Goal: Transaction & Acquisition: Purchase product/service

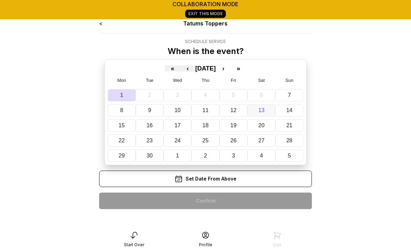
click at [264, 109] on abbr "13" at bounding box center [262, 111] width 6 height 6
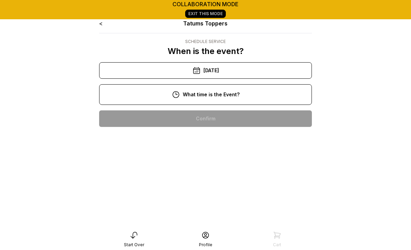
click at [225, 116] on div "10:00 am" at bounding box center [206, 119] width 202 height 17
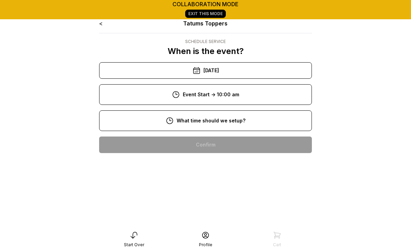
click at [217, 147] on div "8:00 am" at bounding box center [206, 145] width 202 height 17
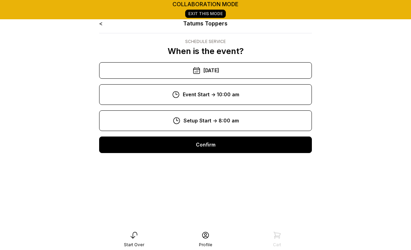
click at [228, 147] on div "Confirm" at bounding box center [205, 145] width 213 height 17
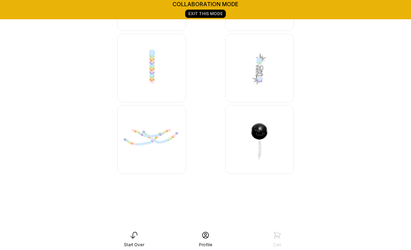
scroll to position [8156, 0]
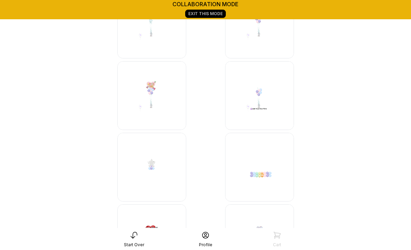
click at [262, 172] on img at bounding box center [259, 167] width 69 height 69
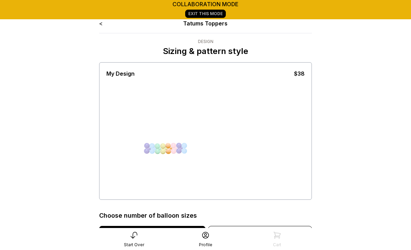
click at [103, 27] on link "<" at bounding box center [100, 23] width 3 height 7
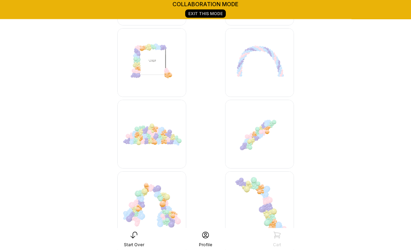
scroll to position [1890, 0]
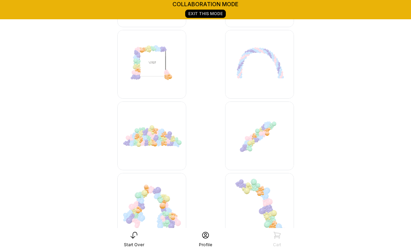
click at [259, 132] on img at bounding box center [259, 136] width 69 height 69
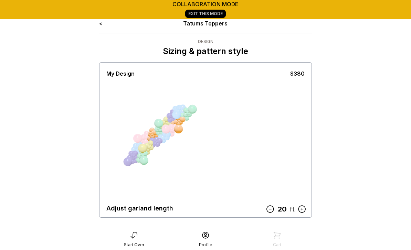
click at [271, 207] on icon at bounding box center [270, 209] width 9 height 9
click at [272, 209] on icon at bounding box center [271, 209] width 9 height 9
click at [274, 209] on icon at bounding box center [271, 209] width 9 height 9
click at [273, 208] on icon at bounding box center [272, 209] width 9 height 9
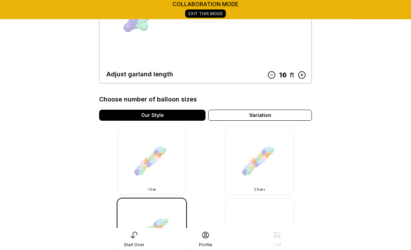
scroll to position [134, 0]
click at [154, 163] on img at bounding box center [151, 160] width 69 height 69
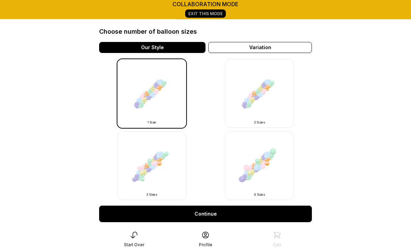
scroll to position [202, 0]
click at [215, 215] on link "Continue" at bounding box center [205, 214] width 213 height 17
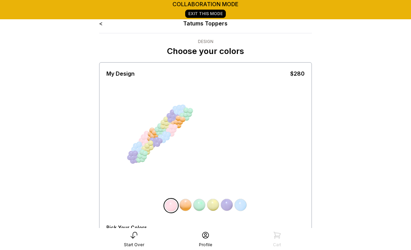
click at [119, 240] on div "All Balloons" at bounding box center [120, 240] width 28 height 6
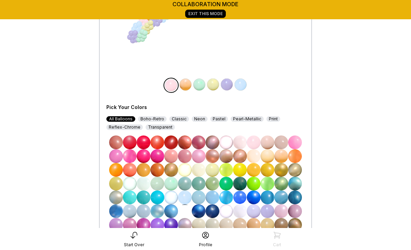
scroll to position [124, 0]
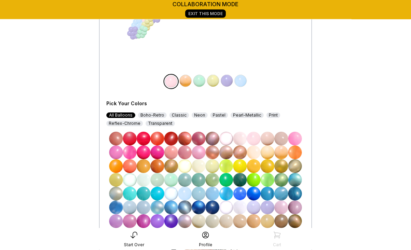
click at [214, 208] on img at bounding box center [213, 208] width 14 height 14
click at [188, 83] on img at bounding box center [186, 81] width 14 height 14
click at [173, 137] on img at bounding box center [171, 139] width 14 height 14
click at [203, 80] on img at bounding box center [200, 81] width 14 height 14
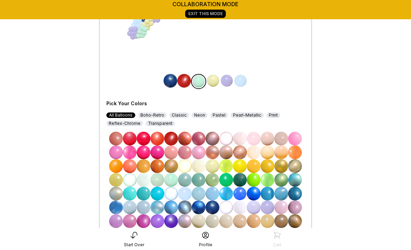
click at [281, 169] on img at bounding box center [282, 167] width 14 height 14
click at [218, 82] on img at bounding box center [213, 81] width 14 height 14
click at [173, 234] on img at bounding box center [171, 235] width 14 height 14
click at [227, 84] on img at bounding box center [227, 81] width 14 height 14
click at [145, 142] on img at bounding box center [144, 139] width 14 height 14
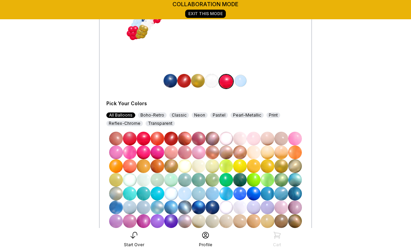
click at [244, 82] on img at bounding box center [241, 81] width 14 height 14
click at [214, 208] on img at bounding box center [213, 208] width 14 height 14
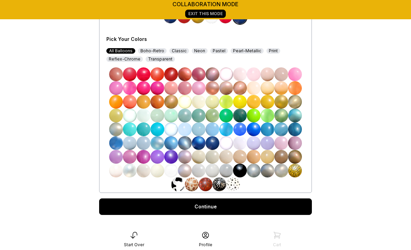
scroll to position [246, 0]
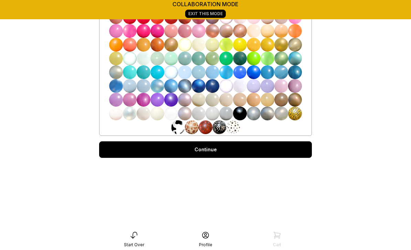
click at [213, 150] on link "Continue" at bounding box center [205, 150] width 213 height 17
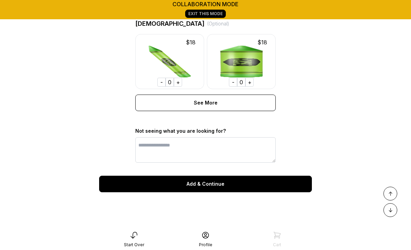
scroll to position [575, 0]
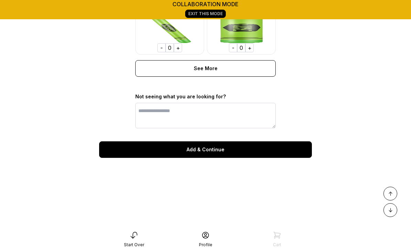
click at [214, 151] on div "Add & Continue" at bounding box center [205, 150] width 213 height 17
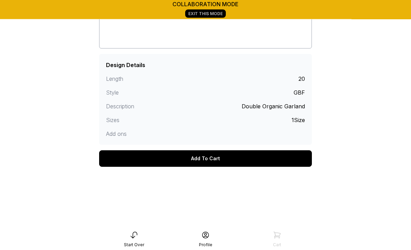
scroll to position [163, 0]
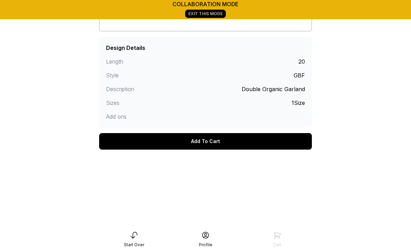
click at [213, 143] on div "Add To Cart" at bounding box center [205, 141] width 213 height 17
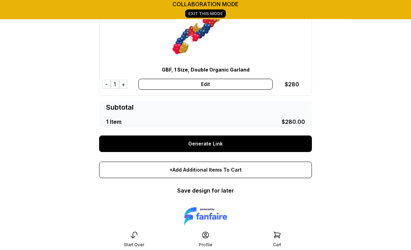
scroll to position [75, 0]
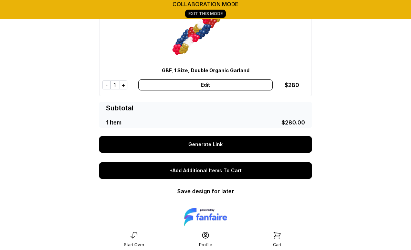
click at [227, 172] on div "+Add Additional Items To Cart" at bounding box center [205, 171] width 213 height 17
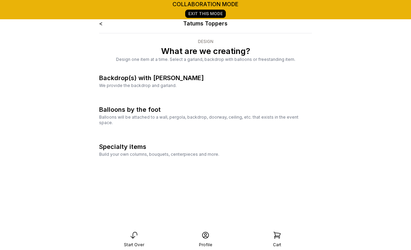
scroll to position [0, 0]
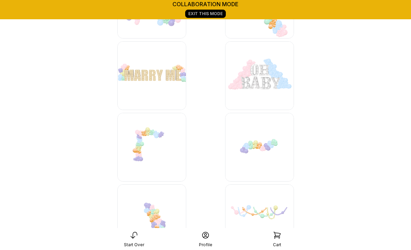
click at [270, 148] on img at bounding box center [259, 147] width 69 height 69
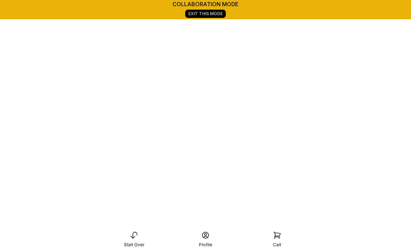
scroll to position [96, 0]
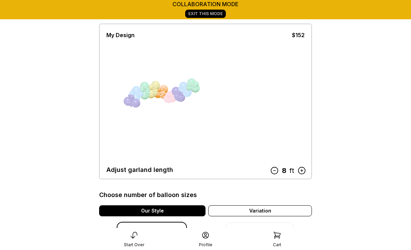
scroll to position [47, 0]
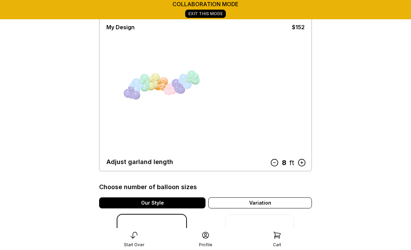
click at [304, 162] on icon at bounding box center [301, 162] width 9 height 9
click at [305, 162] on icon at bounding box center [301, 162] width 9 height 9
click at [305, 162] on icon at bounding box center [302, 162] width 9 height 9
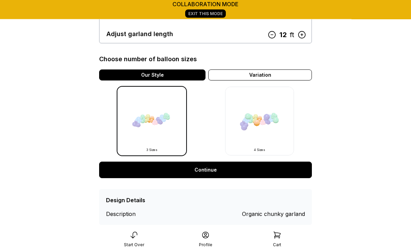
scroll to position [175, 0]
click at [207, 174] on link "Continue" at bounding box center [205, 170] width 213 height 17
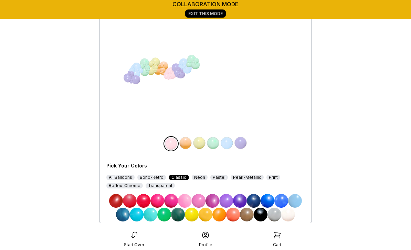
scroll to position [62, 0]
click at [116, 196] on img at bounding box center [116, 201] width 14 height 14
click at [188, 143] on img at bounding box center [186, 143] width 14 height 14
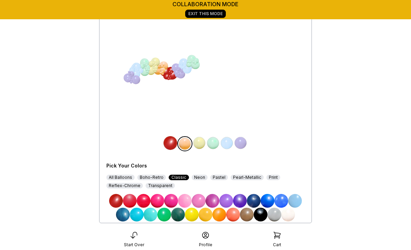
click at [255, 204] on img at bounding box center [254, 201] width 14 height 14
click at [202, 145] on img at bounding box center [200, 143] width 14 height 14
click at [122, 178] on div "All Balloons" at bounding box center [120, 178] width 28 height 6
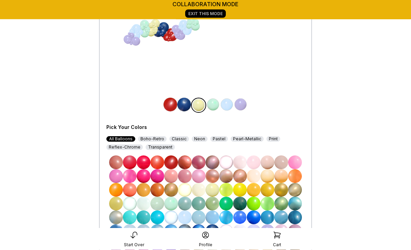
scroll to position [100, 0]
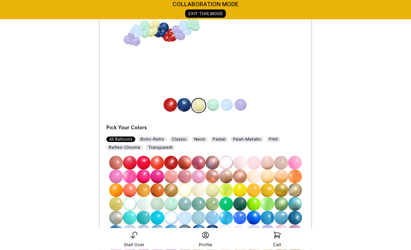
click at [284, 191] on img at bounding box center [282, 191] width 14 height 14
click at [214, 109] on img at bounding box center [213, 106] width 14 height 14
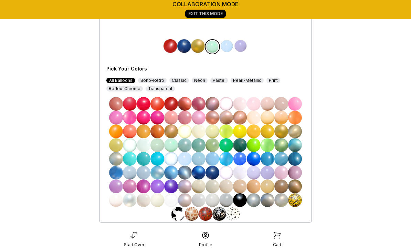
scroll to position [158, 0]
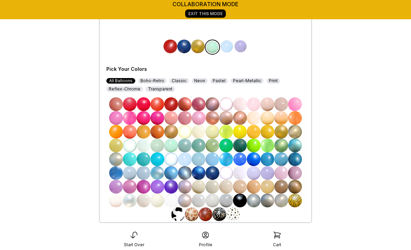
click at [172, 200] on img at bounding box center [171, 201] width 14 height 14
click at [231, 50] on img at bounding box center [227, 47] width 14 height 14
click at [144, 105] on img at bounding box center [144, 105] width 14 height 14
click at [245, 45] on img at bounding box center [241, 47] width 14 height 14
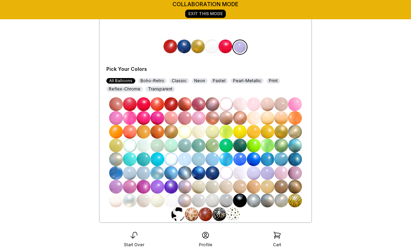
click at [283, 135] on img at bounding box center [282, 132] width 14 height 14
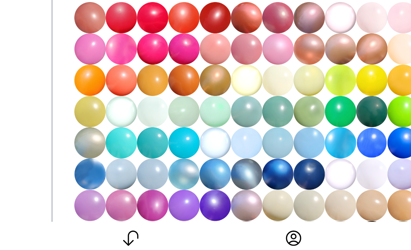
scroll to position [149, 0]
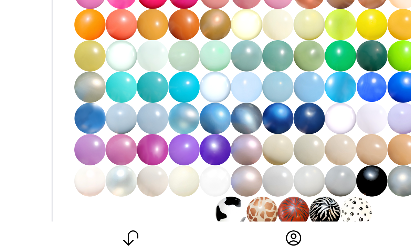
click at [206, 204] on img at bounding box center [213, 211] width 14 height 14
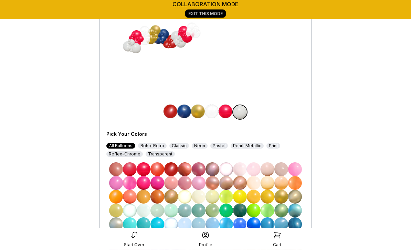
scroll to position [94, 0]
click at [213, 239] on img at bounding box center [213, 239] width 14 height 14
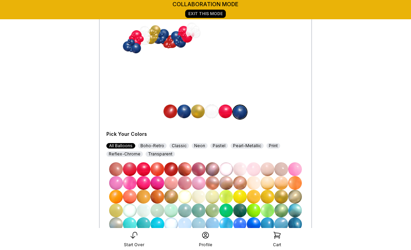
click at [215, 115] on img at bounding box center [212, 112] width 14 height 14
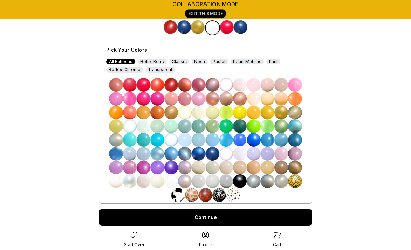
scroll to position [178, 0]
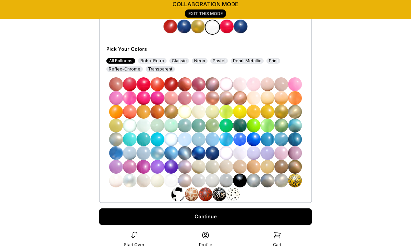
click at [216, 182] on img at bounding box center [213, 181] width 14 height 14
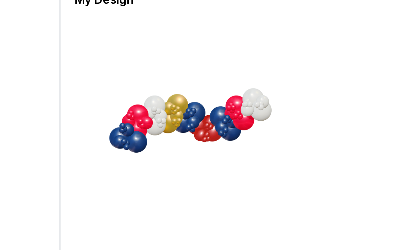
scroll to position [246, 0]
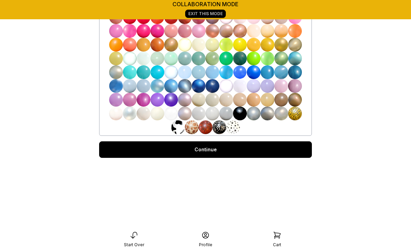
click at [212, 151] on link "Continue" at bounding box center [205, 150] width 213 height 17
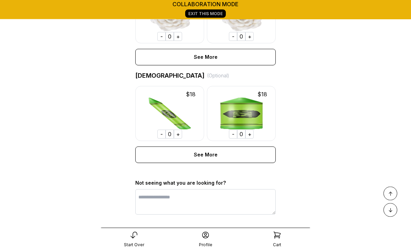
scroll to position [575, 0]
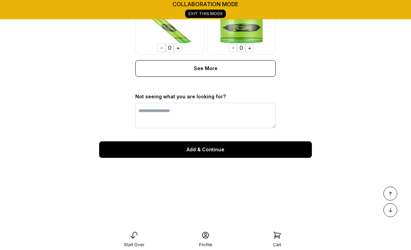
click at [219, 152] on div "Add & Continue" at bounding box center [205, 150] width 213 height 17
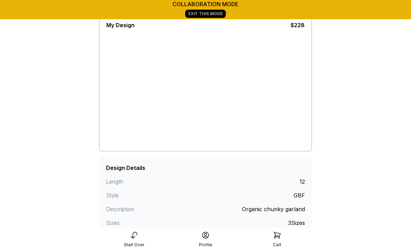
scroll to position [163, 0]
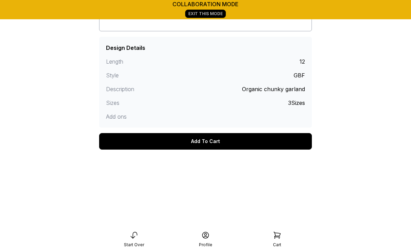
click at [215, 141] on div "Add To Cart" at bounding box center [205, 141] width 213 height 17
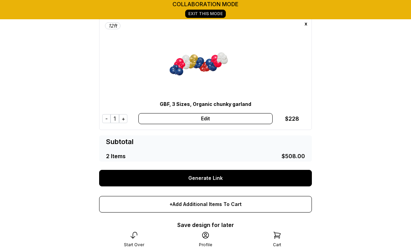
scroll to position [187, 0]
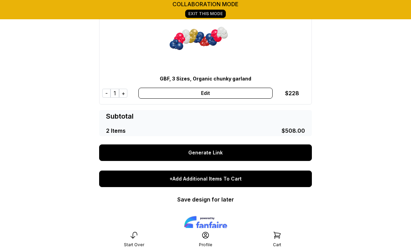
click at [224, 181] on div "+Add Additional Items To Cart" at bounding box center [205, 179] width 213 height 17
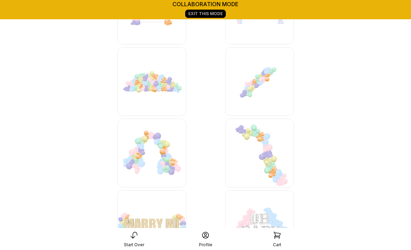
scroll to position [1944, 0]
click at [259, 82] on img at bounding box center [259, 82] width 69 height 69
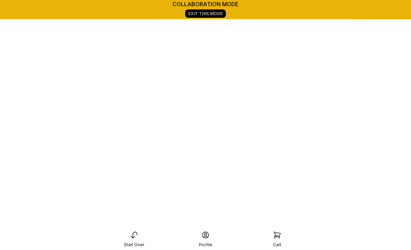
scroll to position [119, 0]
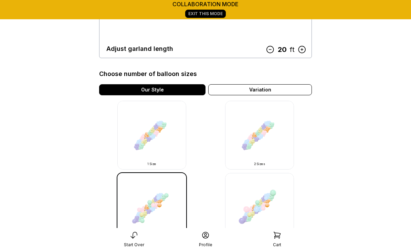
scroll to position [162, 0]
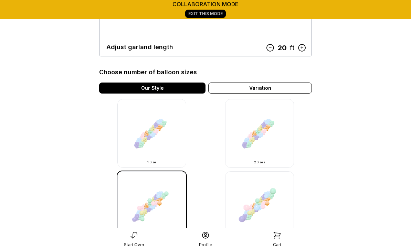
click at [268, 140] on img at bounding box center [259, 133] width 69 height 69
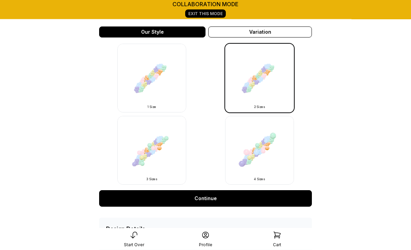
scroll to position [218, 0]
click at [209, 198] on link "Continue" at bounding box center [205, 199] width 213 height 17
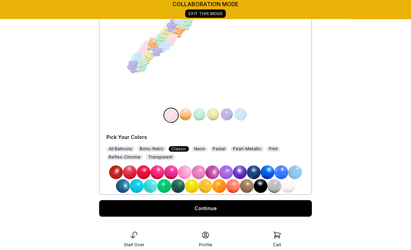
scroll to position [102, 0]
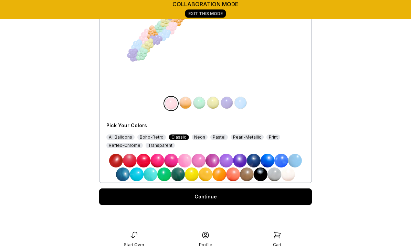
click at [122, 139] on div "All Balloons" at bounding box center [120, 138] width 28 height 6
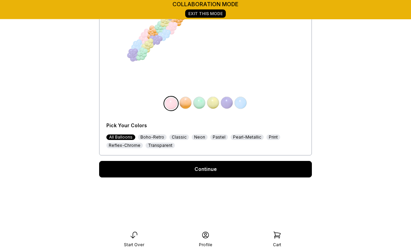
scroll to position [102, 0]
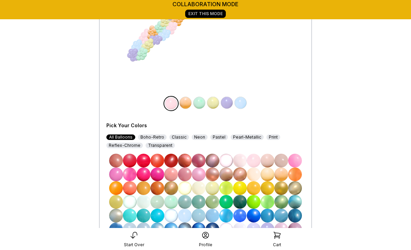
click at [201, 230] on img at bounding box center [199, 230] width 14 height 14
click at [190, 101] on img at bounding box center [186, 103] width 14 height 14
click at [173, 161] on img at bounding box center [171, 161] width 14 height 14
click at [201, 105] on img at bounding box center [200, 103] width 14 height 14
click at [282, 190] on img at bounding box center [282, 189] width 14 height 14
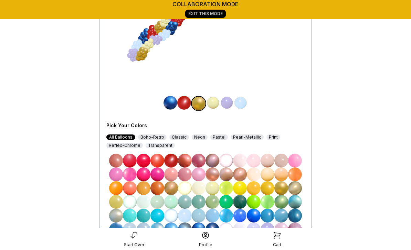
click at [217, 105] on img at bounding box center [213, 103] width 14 height 14
click at [173, 188] on img at bounding box center [171, 189] width 14 height 14
click at [215, 105] on img at bounding box center [213, 104] width 14 height 14
click at [145, 159] on img at bounding box center [144, 161] width 14 height 14
click at [228, 105] on img at bounding box center [227, 103] width 14 height 14
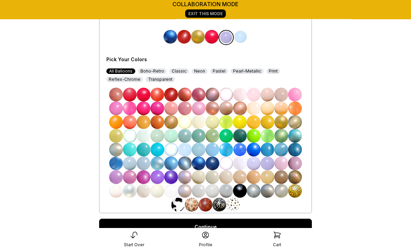
scroll to position [173, 0]
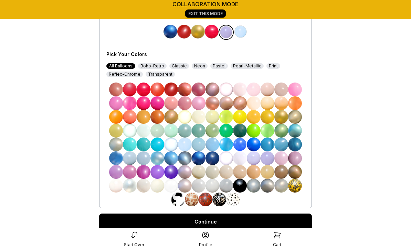
click at [226, 187] on img at bounding box center [226, 187] width 14 height 14
click at [244, 34] on img at bounding box center [241, 32] width 14 height 14
click at [214, 161] on img at bounding box center [213, 159] width 14 height 14
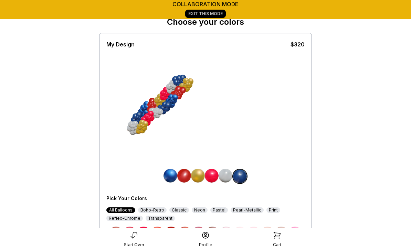
scroll to position [36, 0]
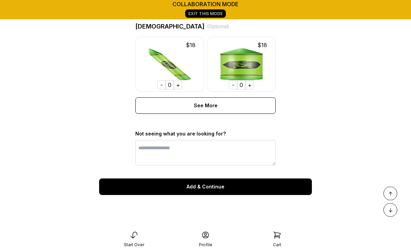
scroll to position [539, 0]
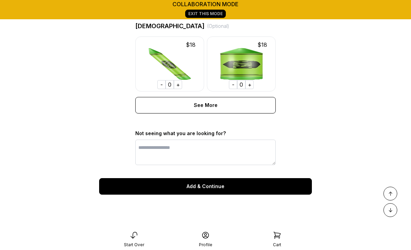
click at [212, 186] on div "Add & Continue" at bounding box center [205, 186] width 213 height 17
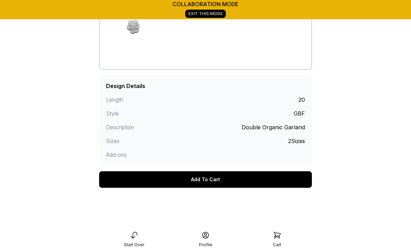
scroll to position [163, 0]
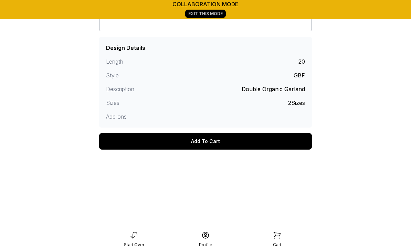
click at [227, 142] on div "Add To Cart" at bounding box center [205, 141] width 213 height 17
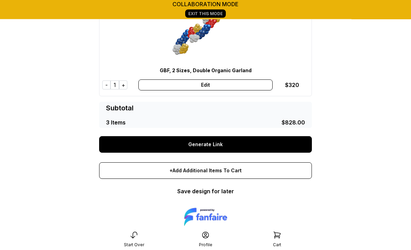
scroll to position [318, 0]
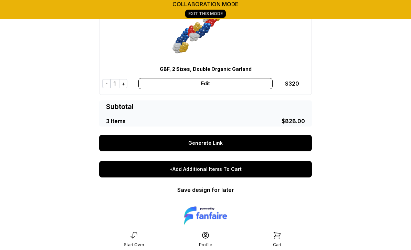
click at [237, 170] on div "+Add Additional Items To Cart" at bounding box center [205, 169] width 213 height 17
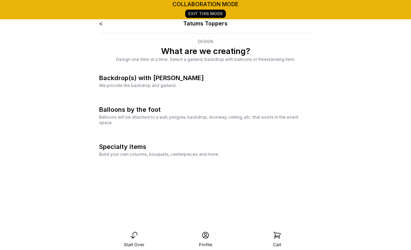
scroll to position [1, 0]
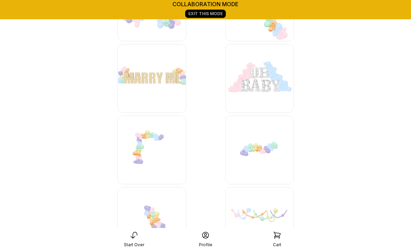
click at [264, 151] on img at bounding box center [259, 150] width 69 height 69
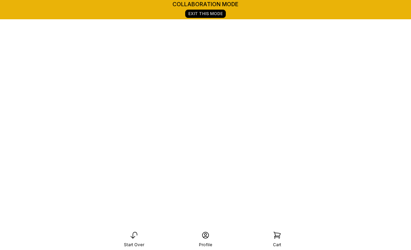
scroll to position [96, 0]
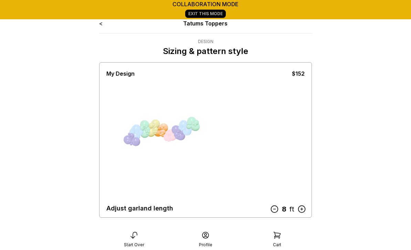
click at [304, 210] on icon at bounding box center [301, 209] width 9 height 9
click at [303, 210] on icon at bounding box center [301, 209] width 9 height 9
click at [301, 210] on icon at bounding box center [302, 209] width 9 height 9
click at [303, 208] on icon at bounding box center [302, 209] width 9 height 9
click at [301, 209] on icon at bounding box center [302, 209] width 9 height 9
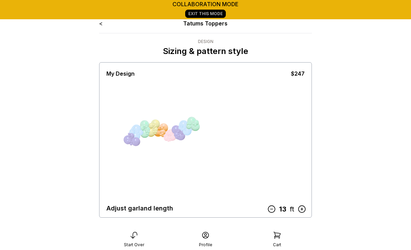
click at [300, 212] on icon at bounding box center [302, 209] width 9 height 9
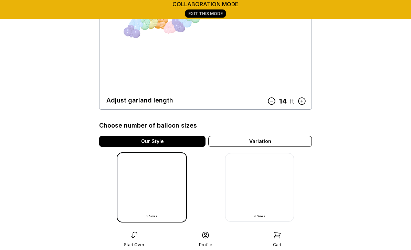
scroll to position [108, 0]
click at [214, 236] on link "Continue" at bounding box center [205, 236] width 213 height 17
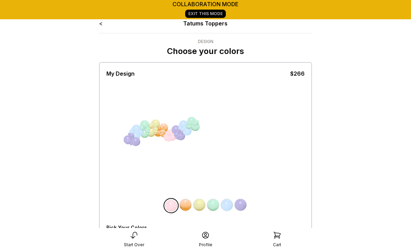
click at [123, 237] on div "All Balloons" at bounding box center [120, 240] width 28 height 6
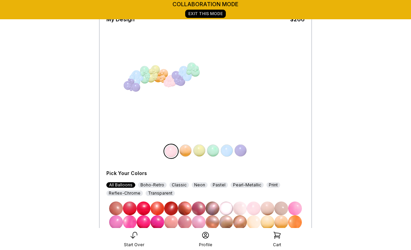
scroll to position [55, 0]
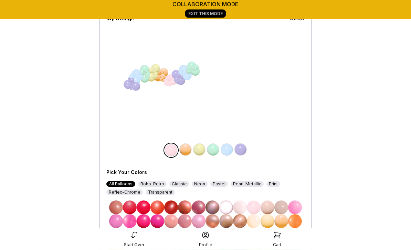
click at [174, 235] on img at bounding box center [171, 236] width 14 height 14
click at [188, 153] on img at bounding box center [186, 150] width 14 height 14
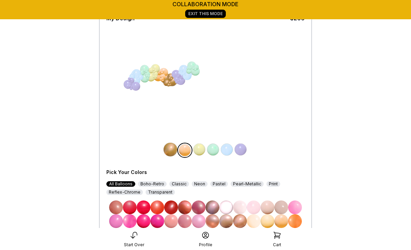
click at [173, 207] on img at bounding box center [171, 208] width 14 height 14
click at [201, 152] on img at bounding box center [200, 150] width 14 height 14
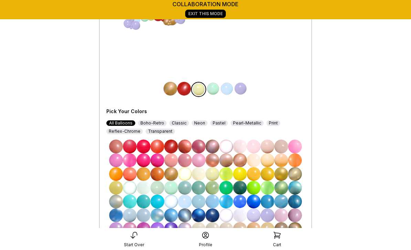
scroll to position [118, 0]
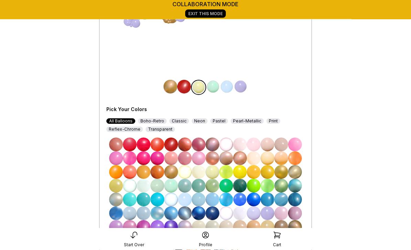
click at [214, 217] on img at bounding box center [213, 214] width 14 height 14
click at [215, 91] on img at bounding box center [213, 87] width 14 height 14
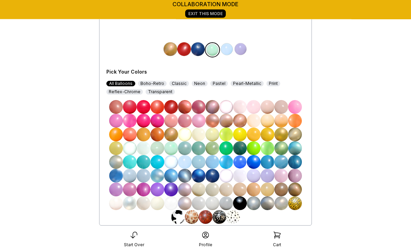
scroll to position [156, 0]
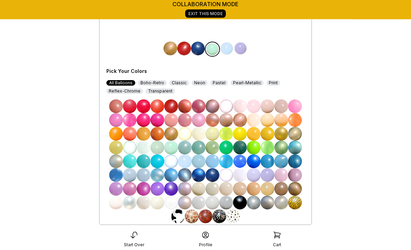
click at [229, 203] on img at bounding box center [226, 203] width 14 height 14
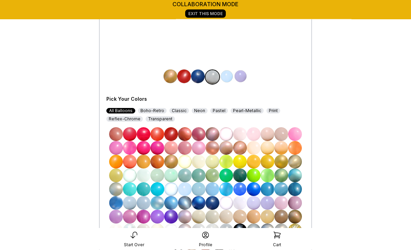
scroll to position [129, 0]
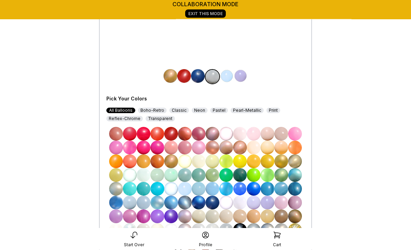
click at [214, 232] on img at bounding box center [213, 231] width 14 height 14
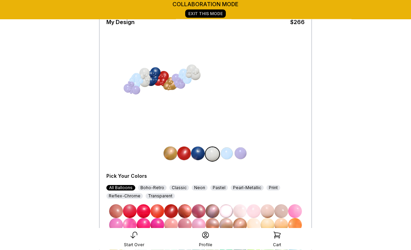
scroll to position [52, 0]
click at [229, 155] on img at bounding box center [227, 154] width 14 height 14
click at [284, 239] on img at bounding box center [282, 239] width 14 height 14
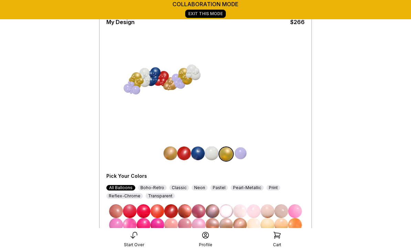
click at [244, 155] on img at bounding box center [241, 154] width 14 height 14
click at [131, 211] on img at bounding box center [130, 212] width 14 height 14
click at [146, 211] on img at bounding box center [144, 212] width 14 height 14
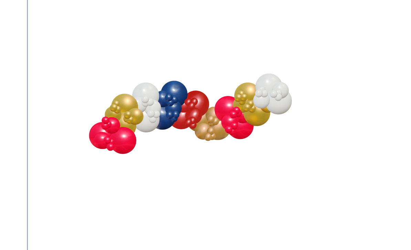
scroll to position [203, 0]
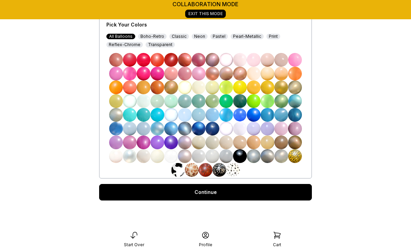
click at [255, 194] on link "Continue" at bounding box center [205, 192] width 213 height 17
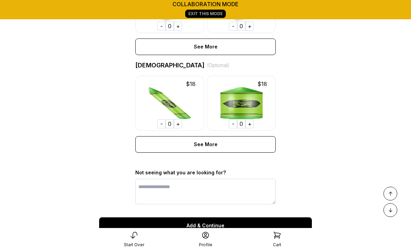
scroll to position [575, 0]
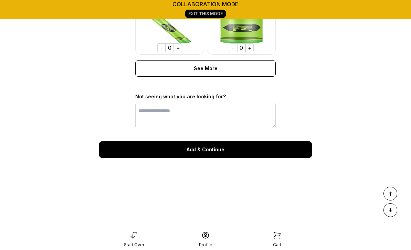
click at [223, 152] on div "Add & Continue" at bounding box center [205, 150] width 213 height 17
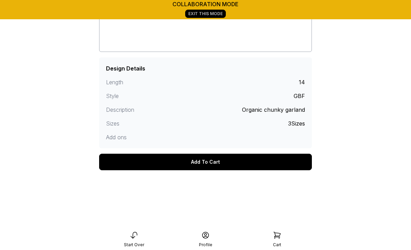
scroll to position [163, 0]
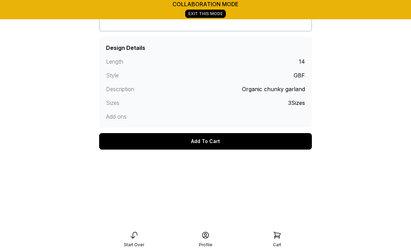
click at [243, 143] on div "Add To Cart" at bounding box center [205, 141] width 213 height 17
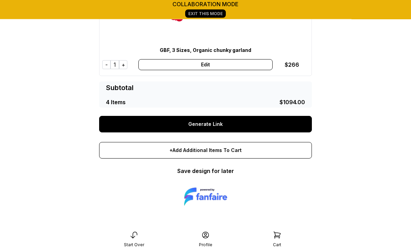
scroll to position [460, 0]
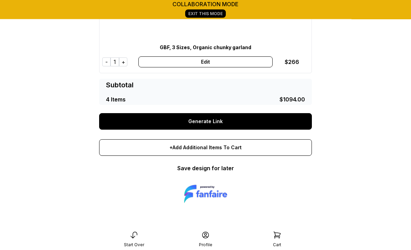
click at [221, 171] on link "Save design for later" at bounding box center [205, 168] width 57 height 7
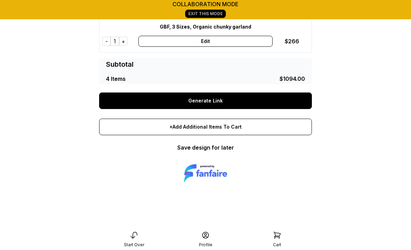
scroll to position [482, 0]
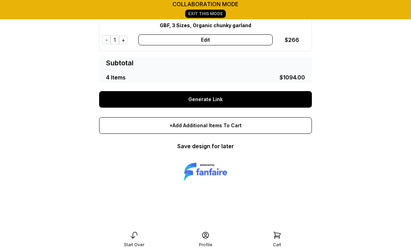
click at [216, 100] on link "Generate Link" at bounding box center [205, 99] width 213 height 17
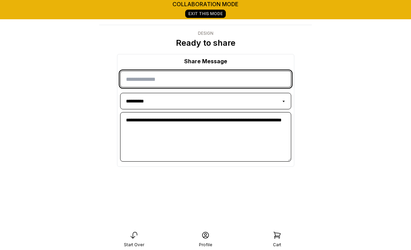
click at [175, 80] on input "input" at bounding box center [205, 79] width 171 height 17
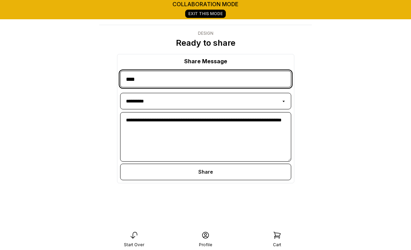
type input "****"
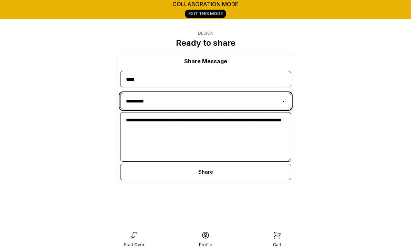
click at [237, 102] on select "**********" at bounding box center [205, 101] width 171 height 17
select select "*****"
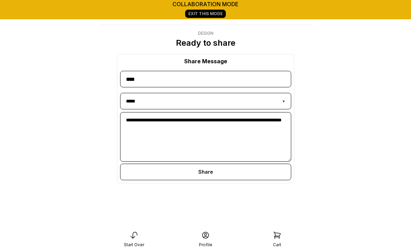
click at [216, 172] on div "Share" at bounding box center [205, 172] width 171 height 17
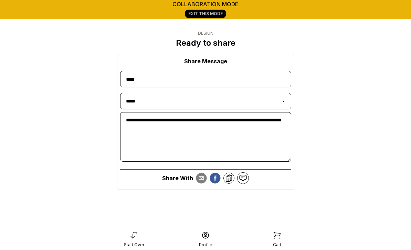
click at [244, 176] on icon at bounding box center [243, 178] width 8 height 8
